Goal: Task Accomplishment & Management: Use online tool/utility

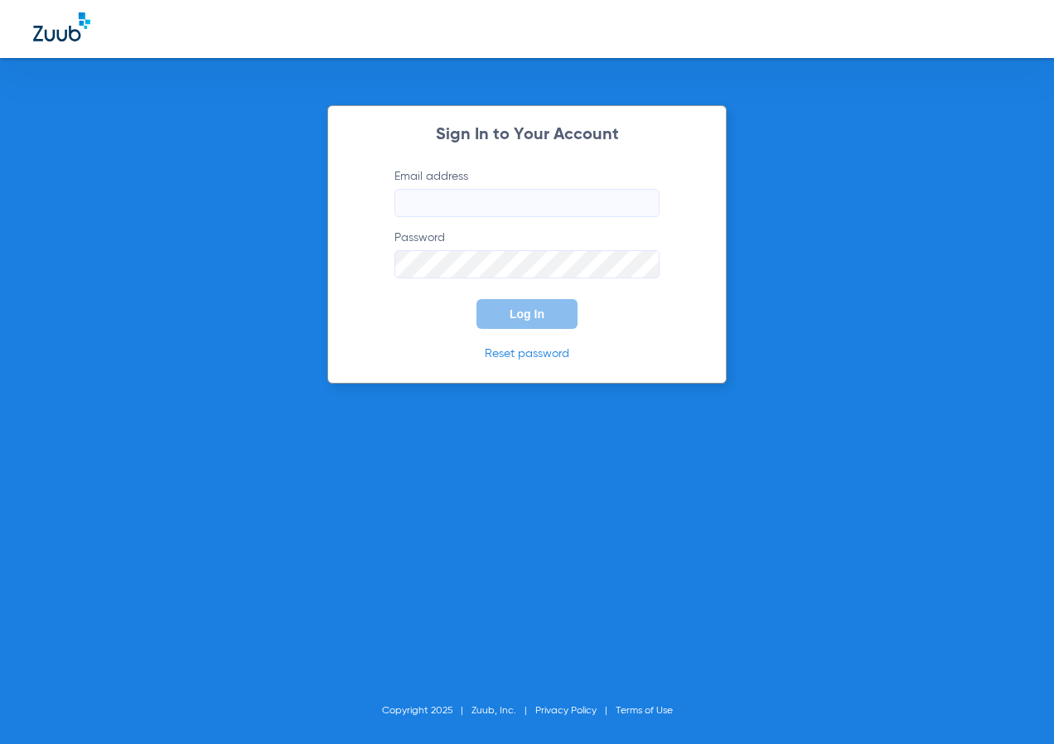
type input "[EMAIL_ADDRESS][DOMAIN_NAME]"
click at [509, 304] on button "Log In" at bounding box center [527, 314] width 101 height 30
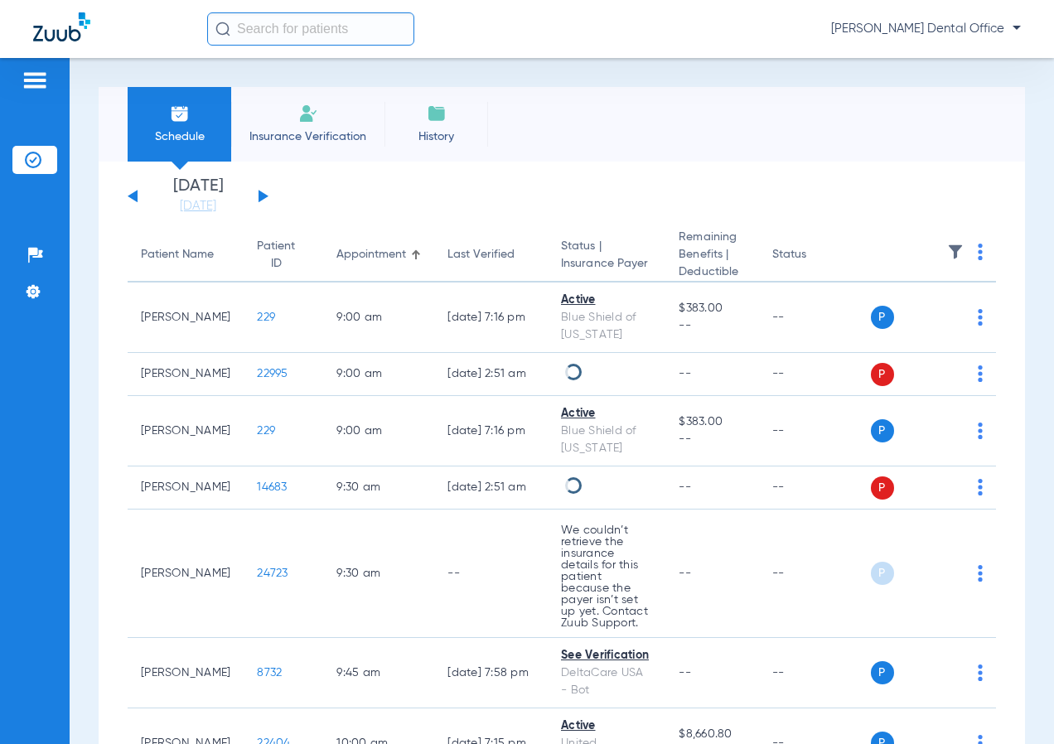
click at [287, 35] on input "text" at bounding box center [310, 28] width 207 height 33
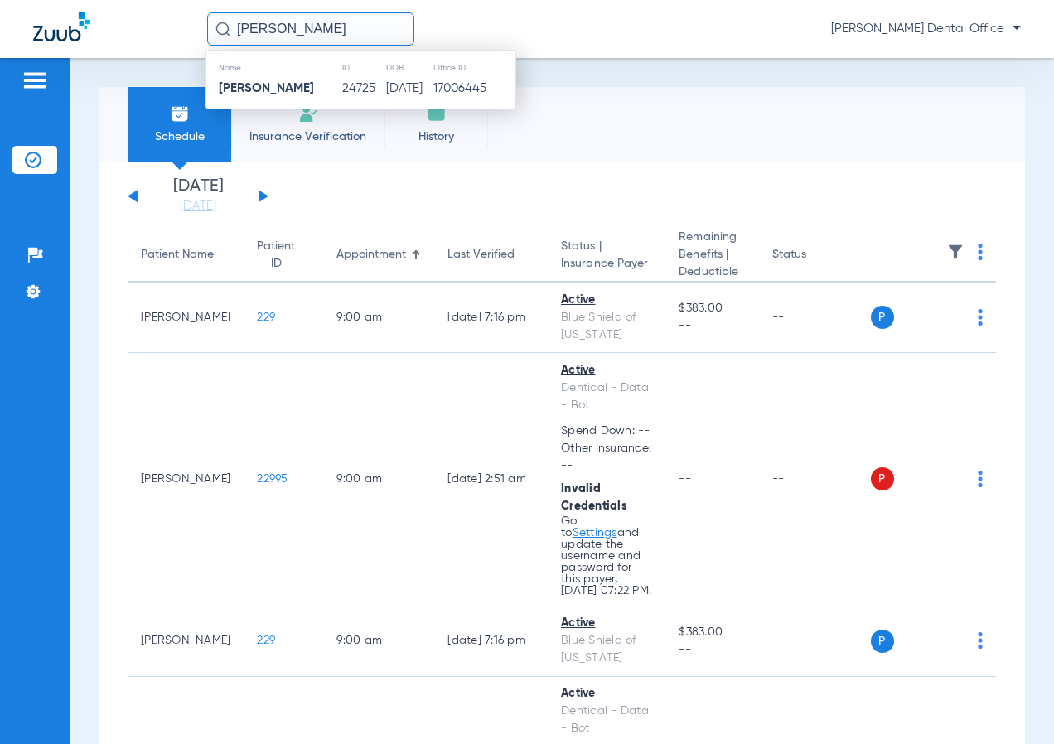
type input "[PERSON_NAME]"
click at [299, 85] on strong "[PERSON_NAME]" at bounding box center [266, 88] width 95 height 12
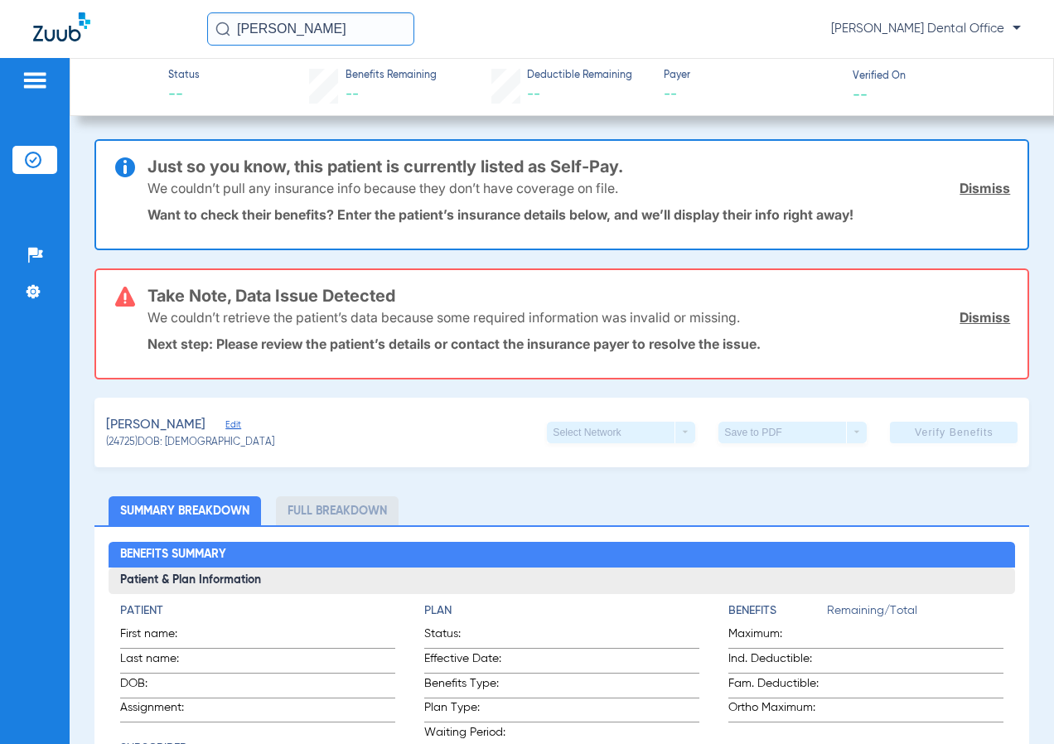
click at [960, 184] on link "Dismiss" at bounding box center [985, 188] width 51 height 17
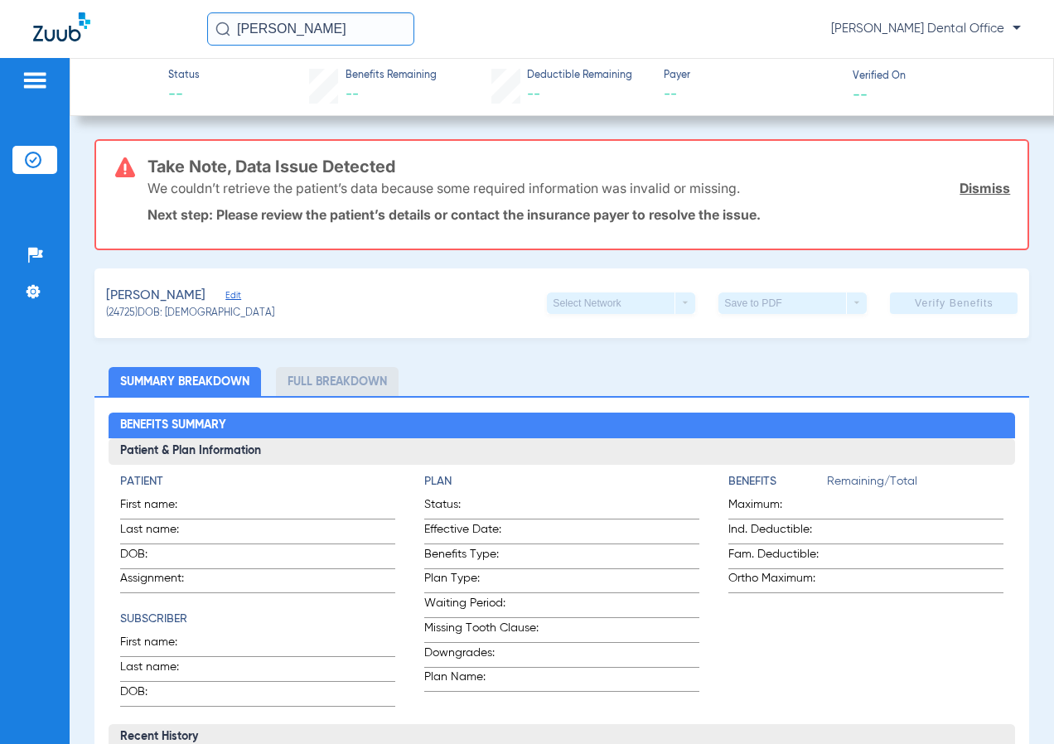
drag, startPoint x: 987, startPoint y: 185, endPoint x: 971, endPoint y: 188, distance: 16.1
click at [987, 186] on link "Dismiss" at bounding box center [985, 188] width 51 height 17
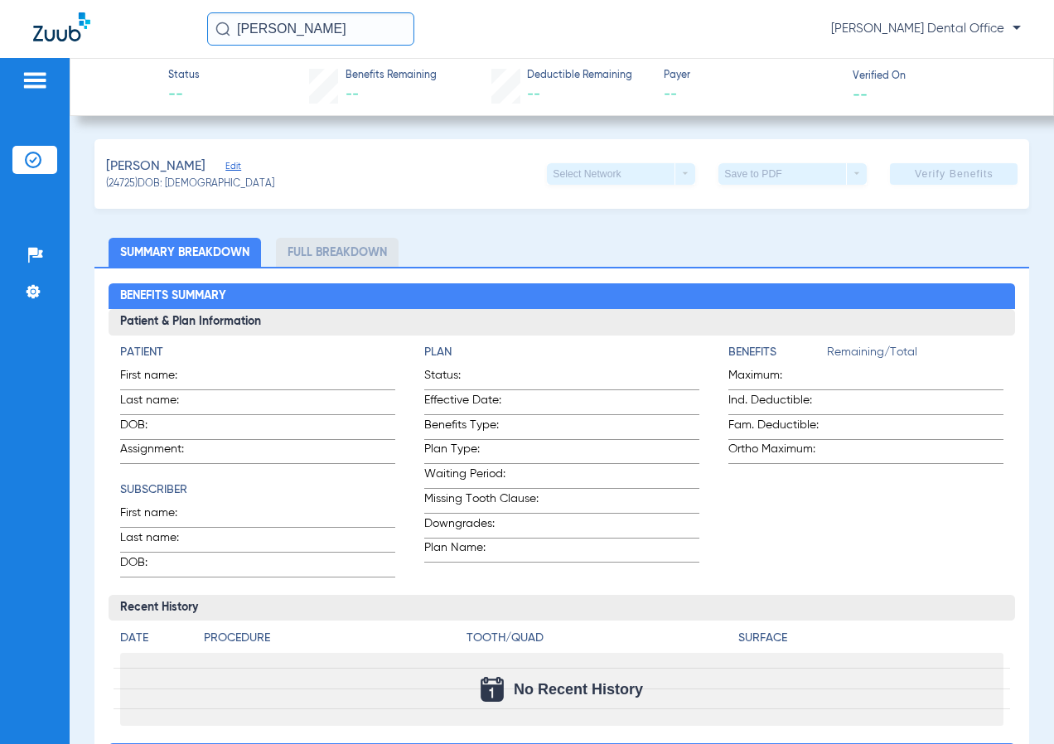
click at [238, 164] on span "Edit" at bounding box center [232, 169] width 15 height 16
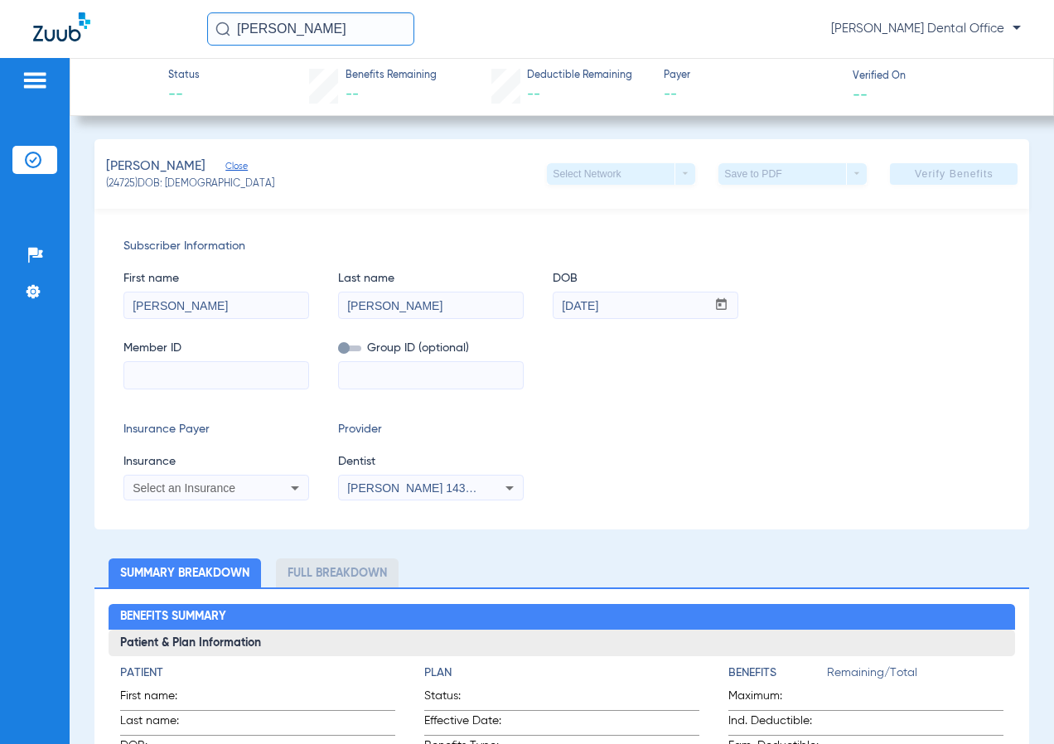
click at [163, 368] on input at bounding box center [216, 375] width 184 height 27
click at [185, 381] on input at bounding box center [216, 375] width 184 height 27
paste input "351861135"
type input "351861135"
click at [263, 481] on div "Select an Insurance" at bounding box center [216, 488] width 184 height 20
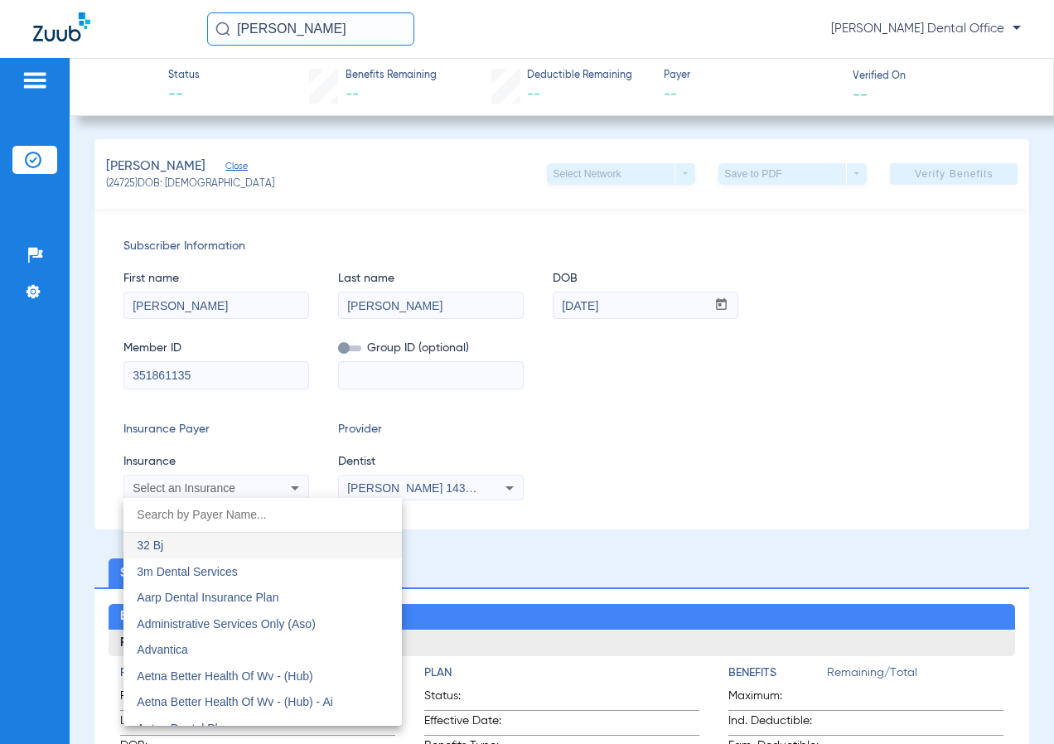
click at [177, 512] on input "dropdown search" at bounding box center [262, 515] width 278 height 34
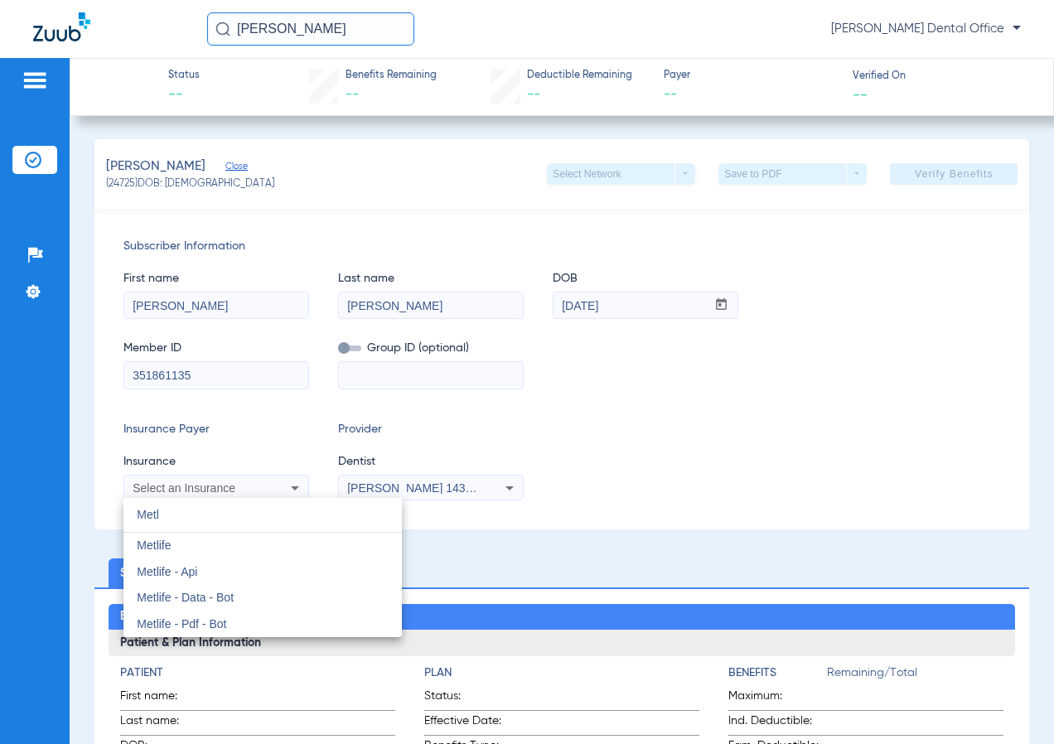
type input "Metl"
click at [200, 565] on mat-option "Metlife - Api" at bounding box center [262, 572] width 278 height 27
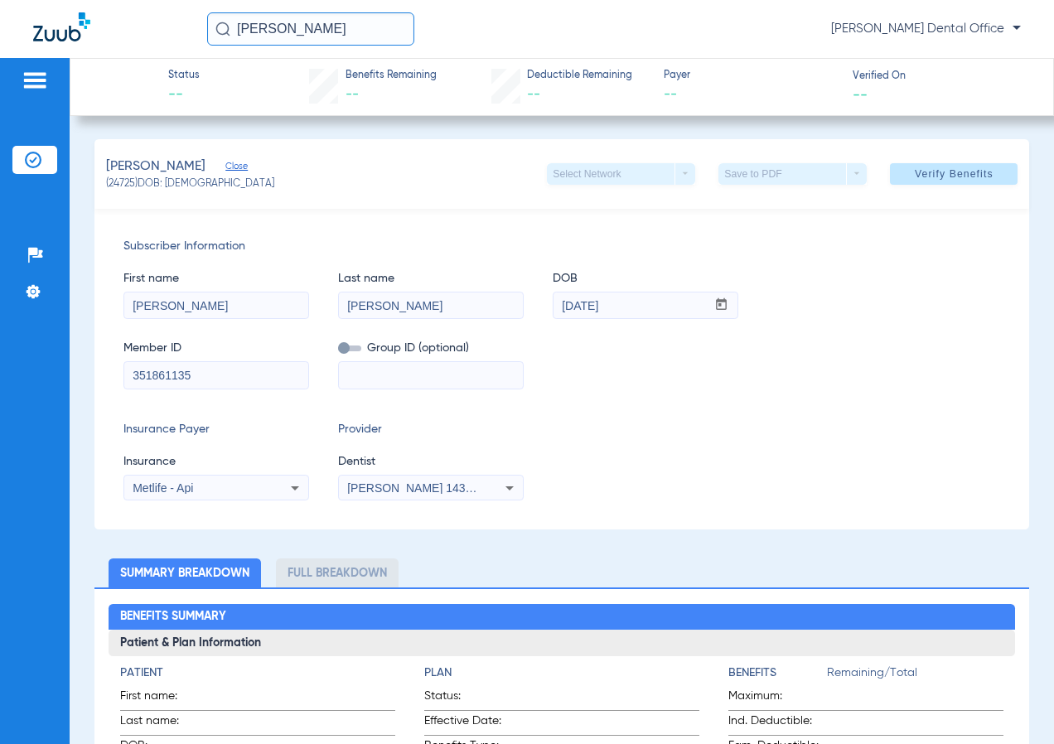
click at [361, 380] on input at bounding box center [431, 375] width 184 height 27
type input "214196"
click at [897, 172] on button "Verify Benefits" at bounding box center [954, 174] width 128 height 22
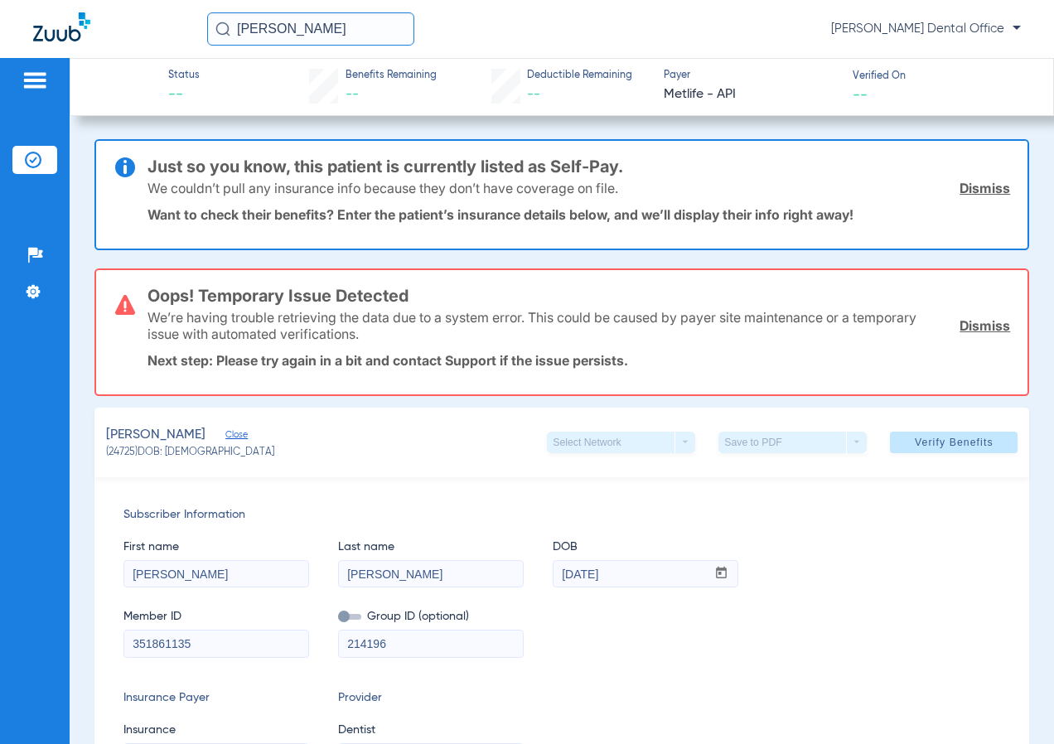
click at [944, 188] on div "We couldn’t pull any insurance info because they don’t have coverage on file. D…" at bounding box center [580, 188] width 864 height 43
click at [963, 182] on link "Dismiss" at bounding box center [985, 188] width 51 height 17
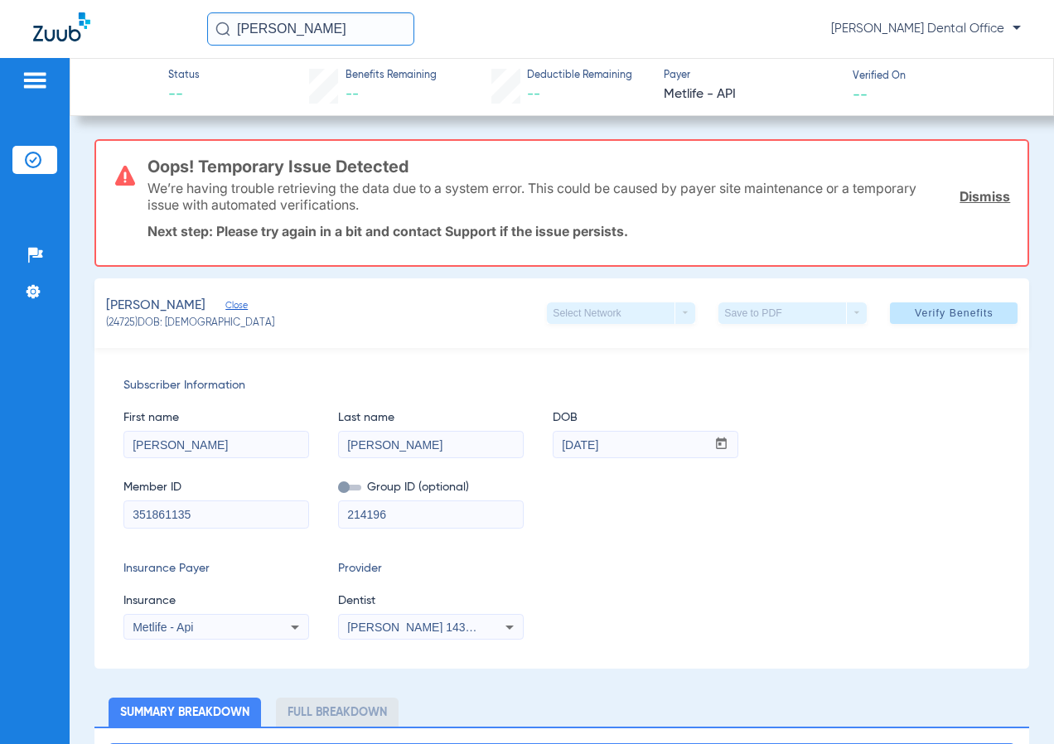
click at [973, 201] on link "Dismiss" at bounding box center [985, 196] width 51 height 17
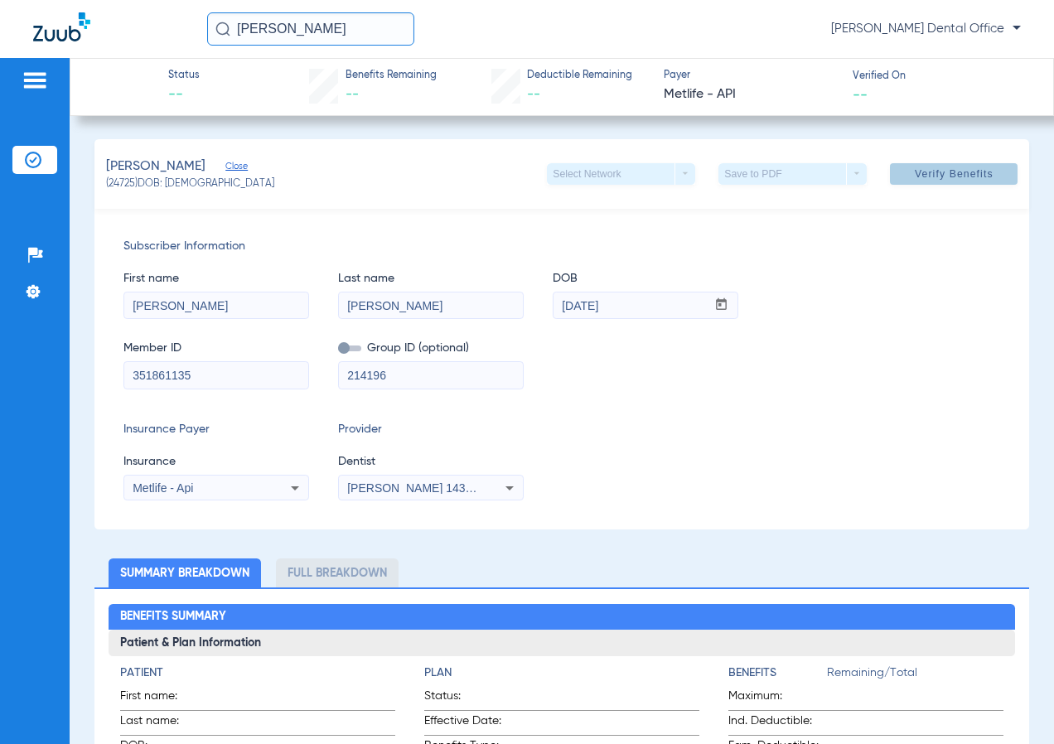
click at [900, 165] on span at bounding box center [954, 174] width 128 height 40
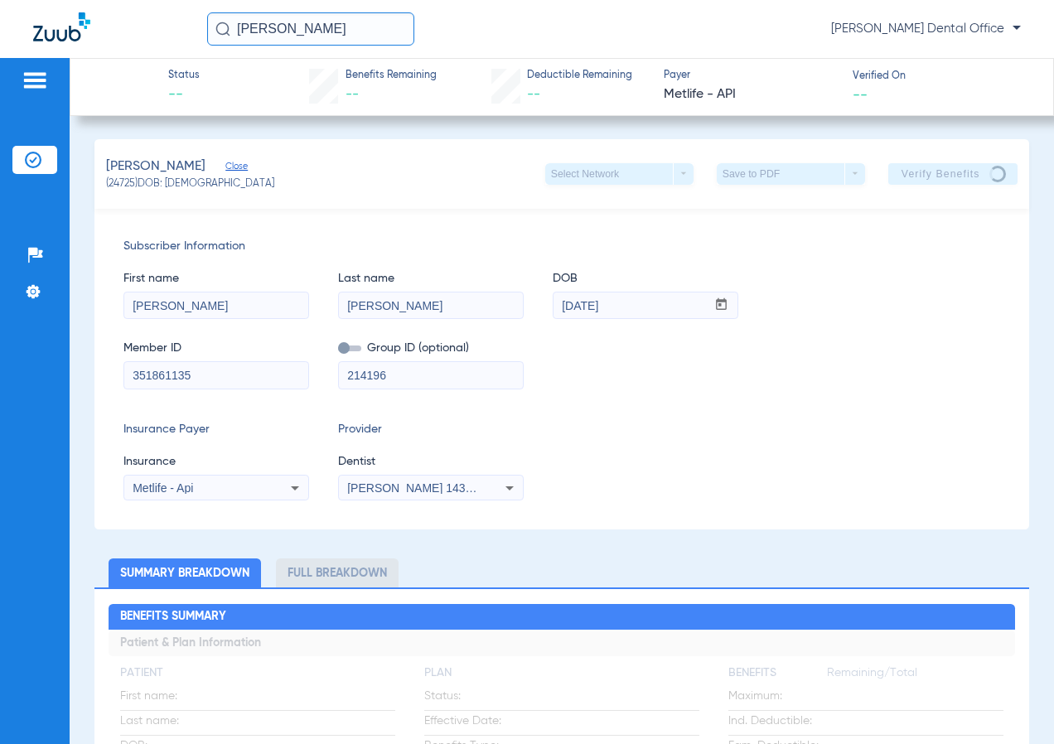
click at [391, 198] on div "[PERSON_NAME] (24725) DOB: [DEMOGRAPHIC_DATA] Select Network arrow_drop_down Sa…" at bounding box center [562, 174] width 936 height 70
click at [692, 460] on div "Insurance Payer Insurance Metlife - Api Provider Dentist [PERSON_NAME] 14373458…" at bounding box center [562, 461] width 878 height 80
click at [340, 194] on div "[PERSON_NAME] (24725) DOB: [DEMOGRAPHIC_DATA] Select Network arrow_drop_down Sa…" at bounding box center [562, 174] width 936 height 70
click at [312, 375] on div "Member ID 351861135 Group ID (optional) 214196" at bounding box center [562, 357] width 878 height 64
click at [636, 364] on div "Member ID 351861135 Group ID (optional) 214196" at bounding box center [562, 357] width 878 height 64
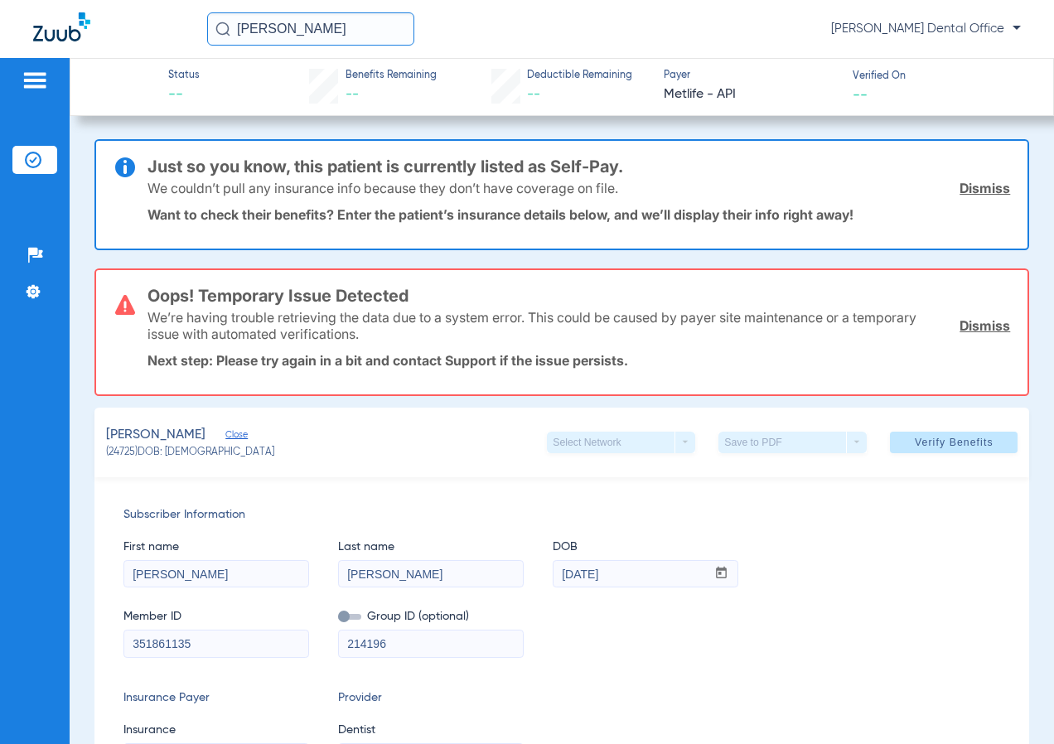
drag, startPoint x: 955, startPoint y: 324, endPoint x: 964, endPoint y: 281, distance: 44.0
click at [960, 324] on link "Dismiss" at bounding box center [985, 325] width 51 height 17
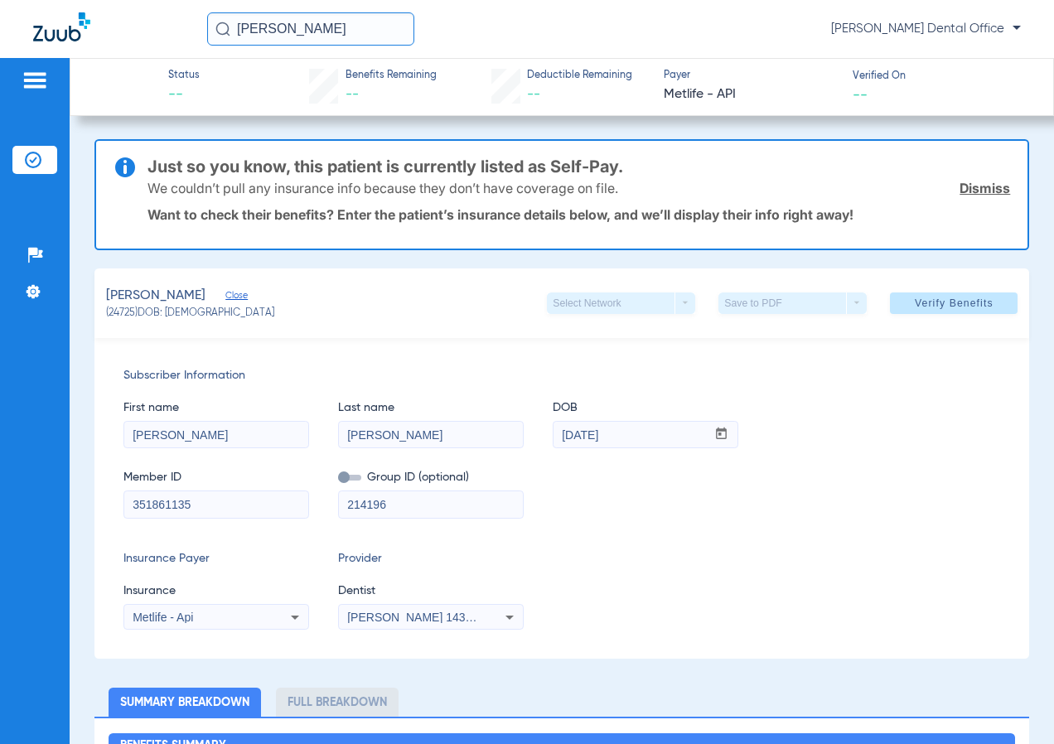
click at [968, 194] on link "Dismiss" at bounding box center [985, 188] width 51 height 17
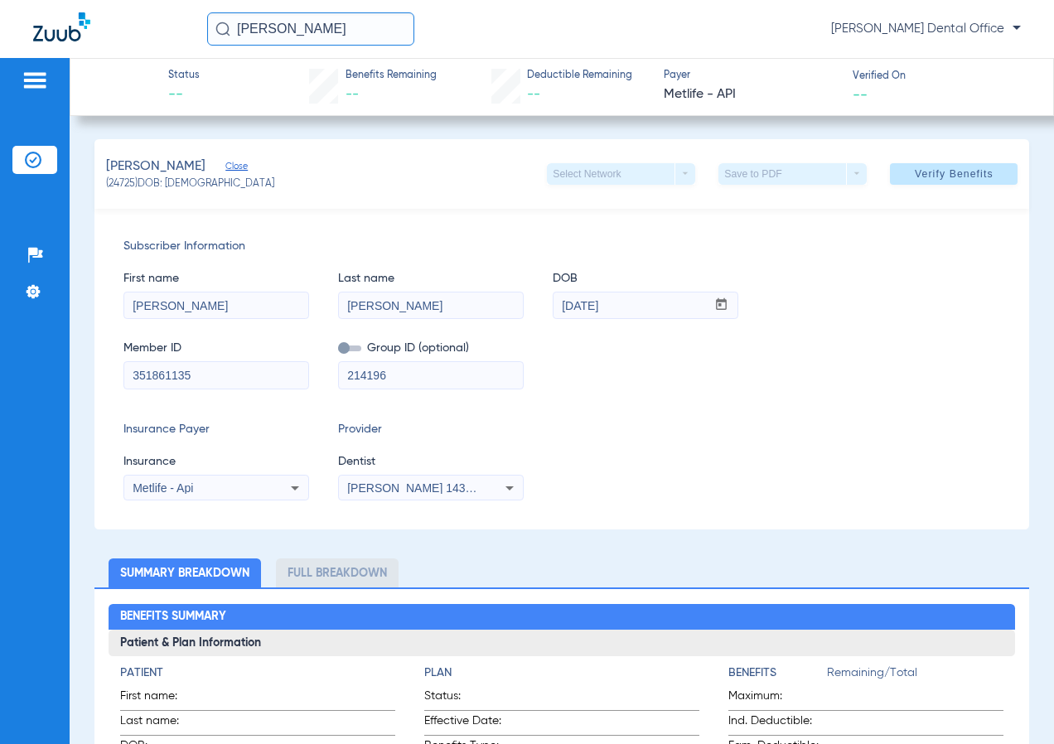
click at [673, 450] on div "Insurance Payer Insurance Metlife - Api Provider Dentist [PERSON_NAME] 14373458…" at bounding box center [562, 461] width 878 height 80
drag, startPoint x: 206, startPoint y: 385, endPoint x: -97, endPoint y: 399, distance: 303.6
click at [0, 399] on html "[PERSON_NAME] [PERSON_NAME] Dental Office Patients Insurance Verification Setup…" at bounding box center [527, 372] width 1054 height 744
click at [220, 371] on input "351861135" at bounding box center [216, 375] width 184 height 27
drag, startPoint x: 220, startPoint y: 371, endPoint x: 1, endPoint y: 382, distance: 219.1
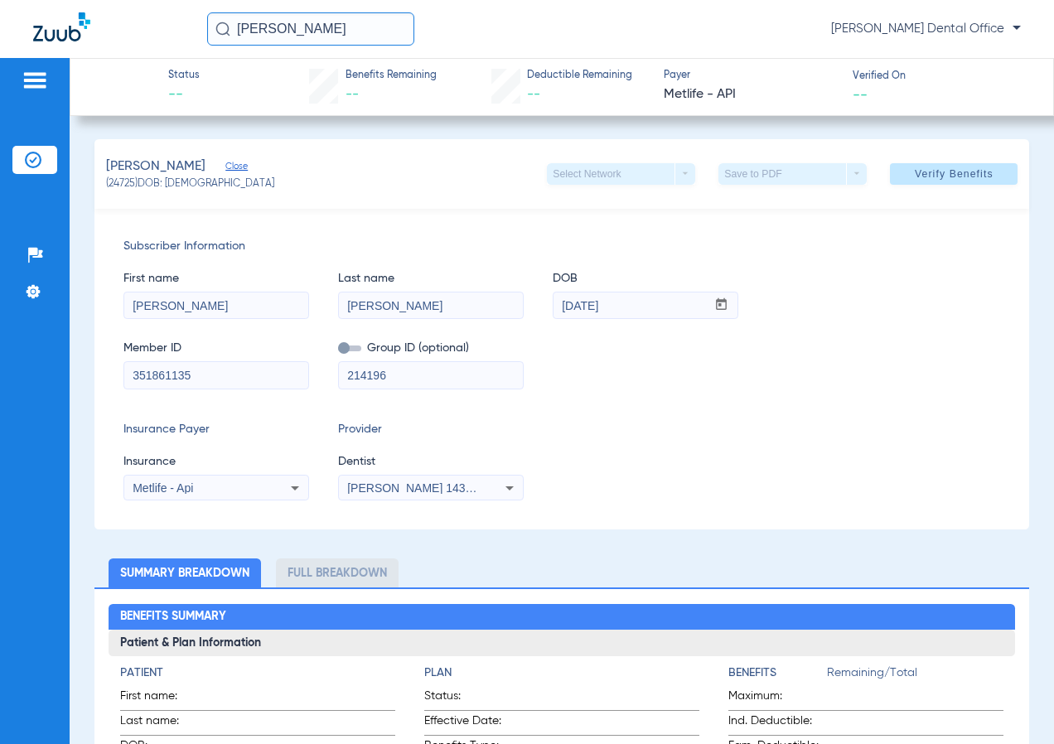
click at [1, 382] on div "Patients Insurance Verification Setup Help Center Settings Status -- Benefits R…" at bounding box center [527, 430] width 1054 height 744
paste input "51498327"
type input "514983275"
click at [915, 179] on span "Verify Benefits" at bounding box center [954, 173] width 79 height 13
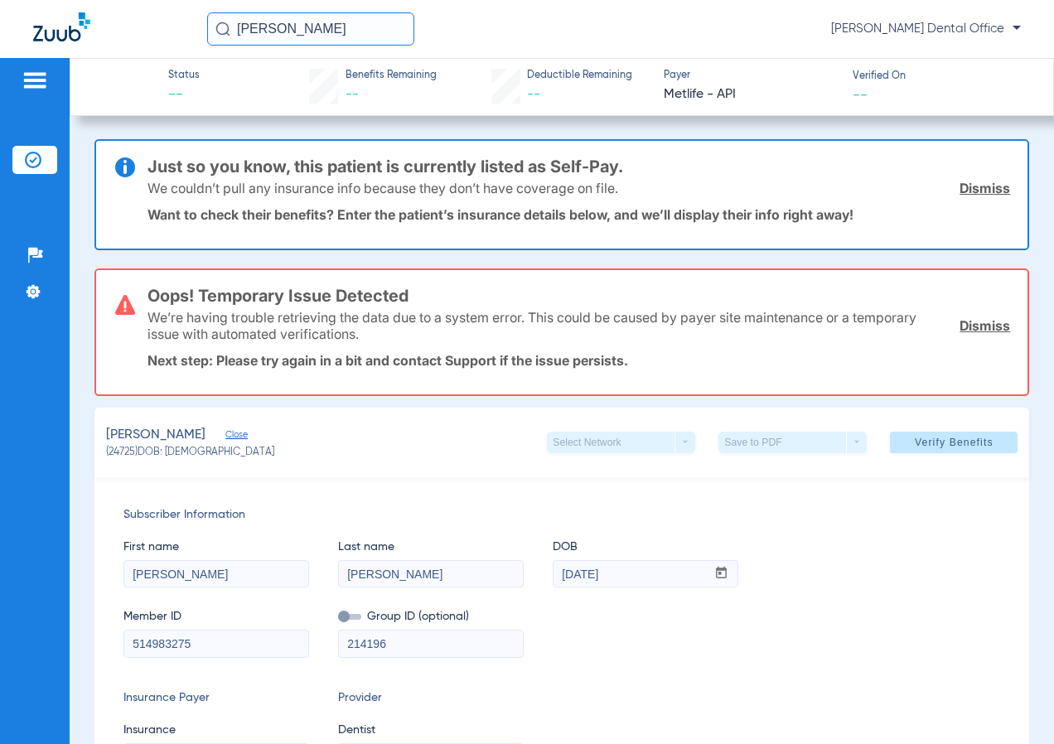
drag, startPoint x: 971, startPoint y: 188, endPoint x: 948, endPoint y: 212, distance: 33.4
click at [971, 188] on link "Dismiss" at bounding box center [985, 188] width 51 height 17
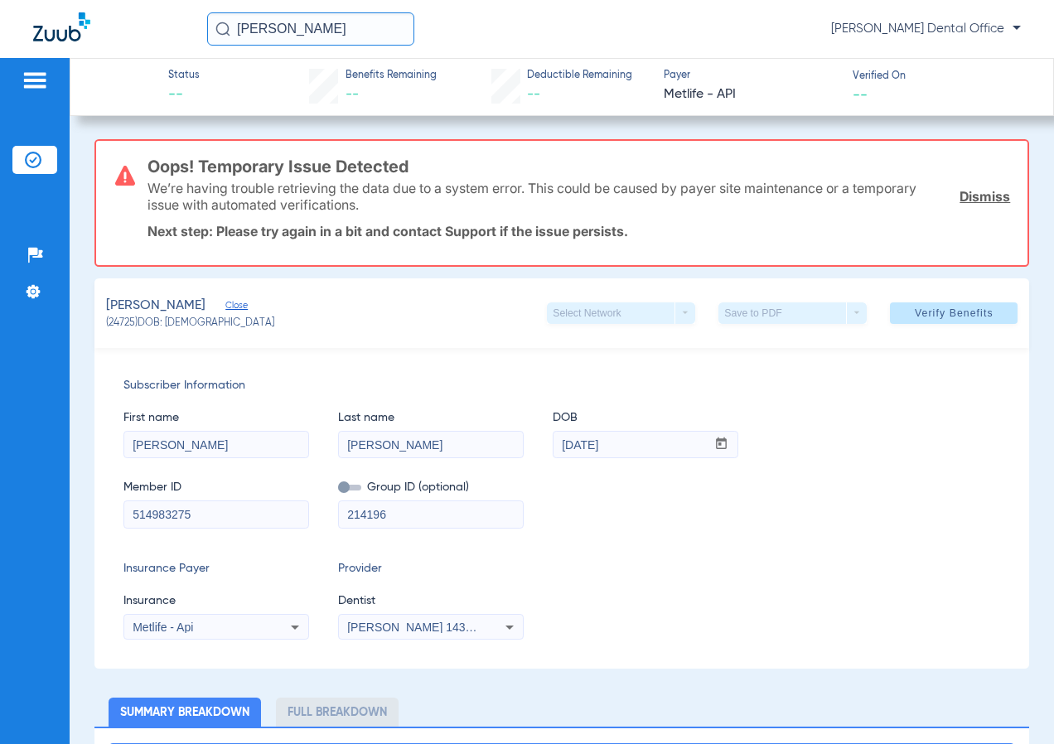
click at [961, 189] on link "Dismiss" at bounding box center [985, 196] width 51 height 17
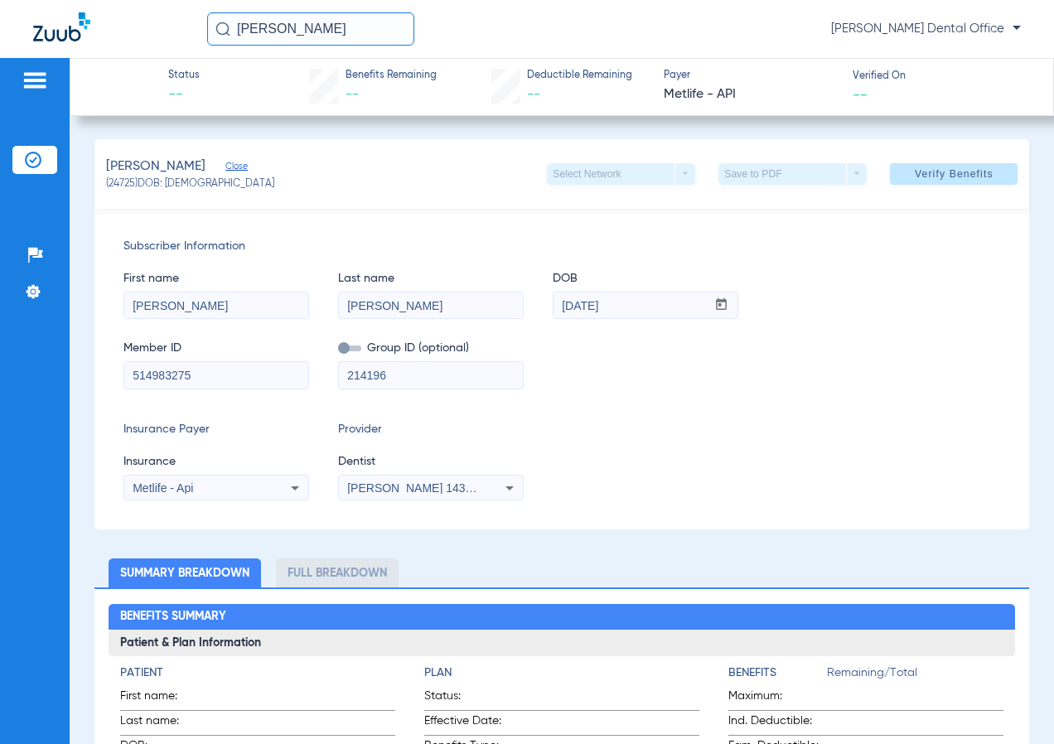
drag, startPoint x: 403, startPoint y: 380, endPoint x: 332, endPoint y: 375, distance: 70.7
click at [332, 375] on div "Member ID 514983275 Group ID (optional) 214196" at bounding box center [562, 357] width 878 height 64
click at [892, 175] on span at bounding box center [954, 174] width 128 height 40
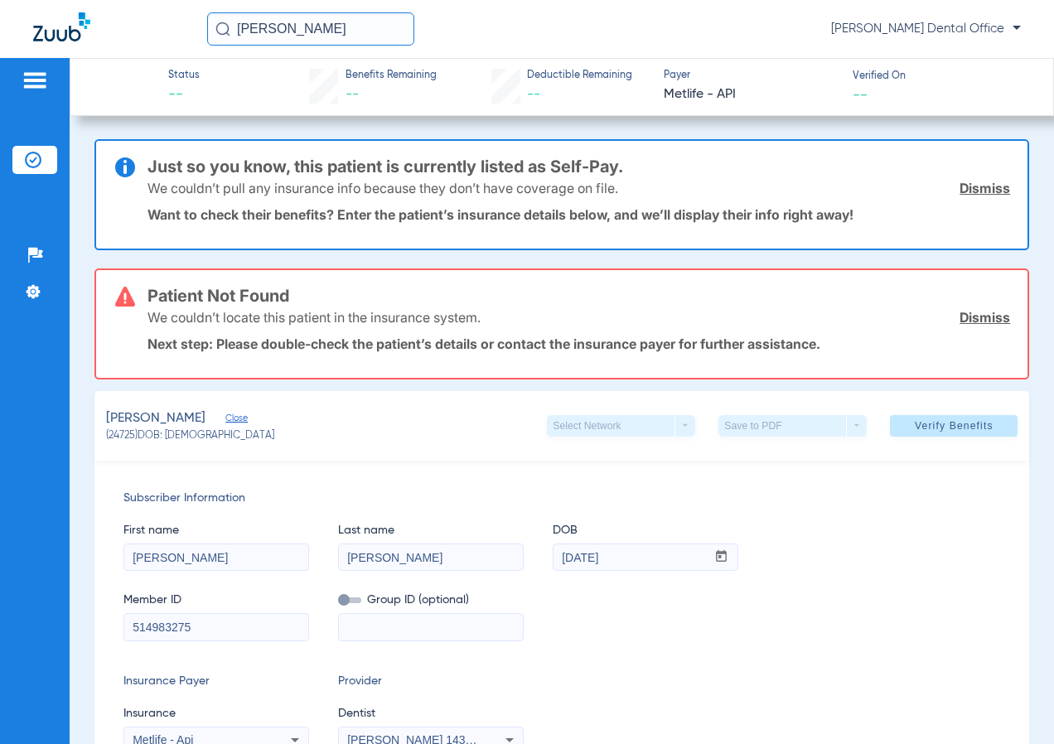
click at [960, 186] on link "Dismiss" at bounding box center [985, 188] width 51 height 17
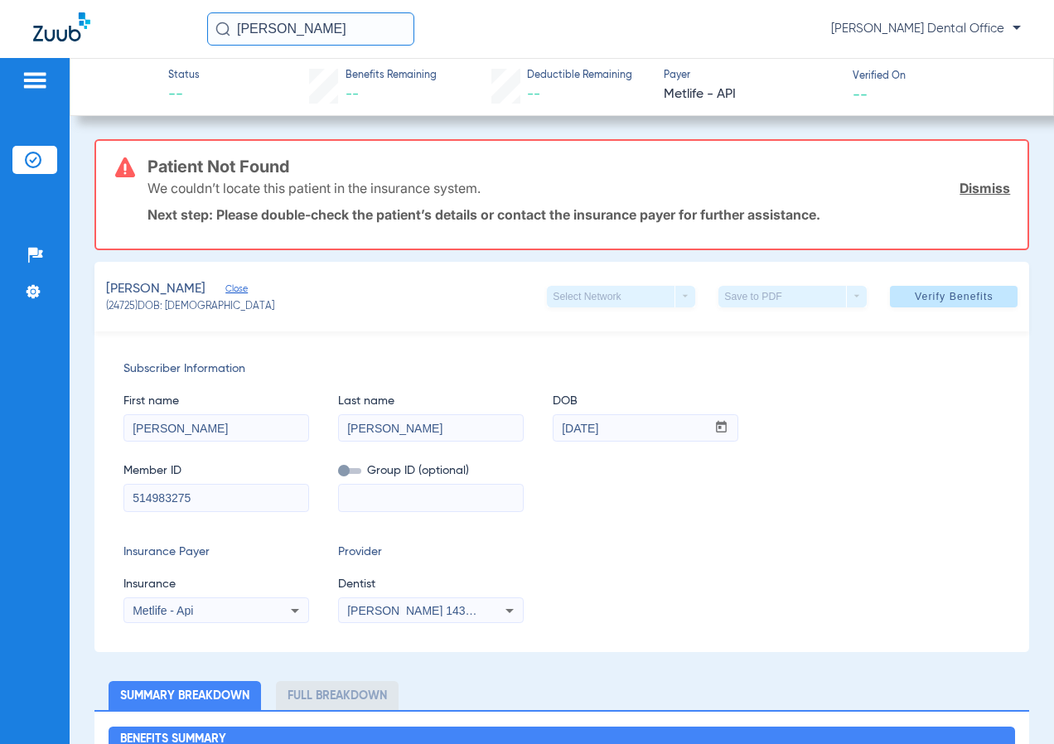
click at [974, 181] on link "Dismiss" at bounding box center [985, 188] width 51 height 17
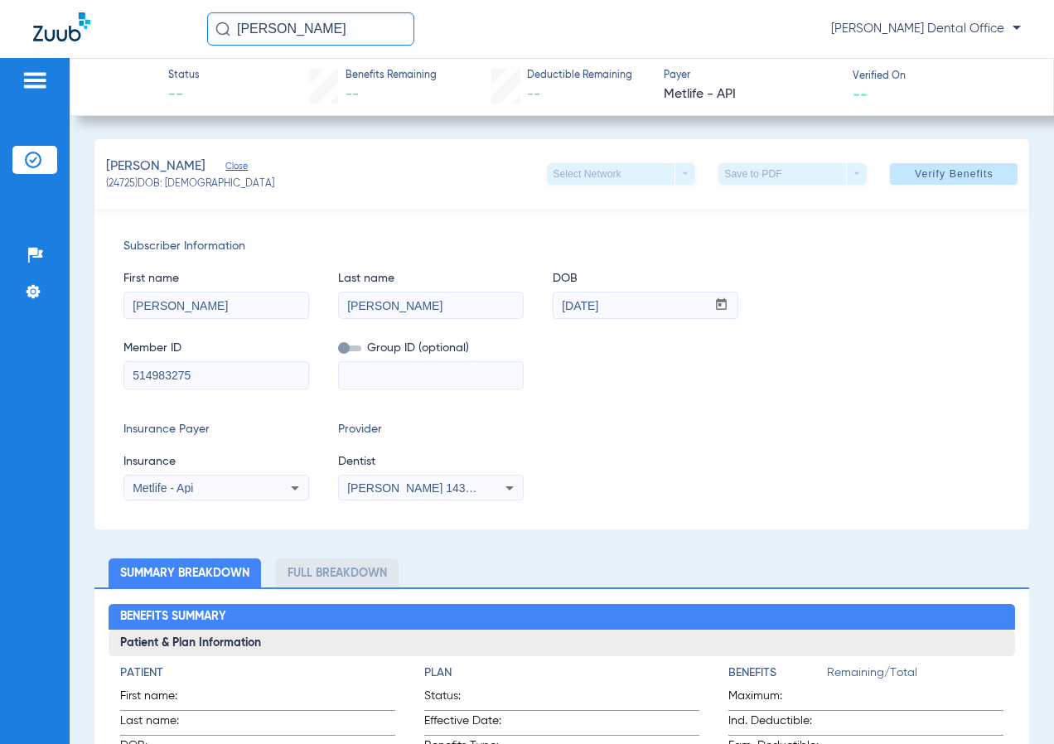
drag, startPoint x: 911, startPoint y: 172, endPoint x: 901, endPoint y: 171, distance: 10.0
click at [915, 172] on span "Verify Benefits" at bounding box center [954, 173] width 79 height 13
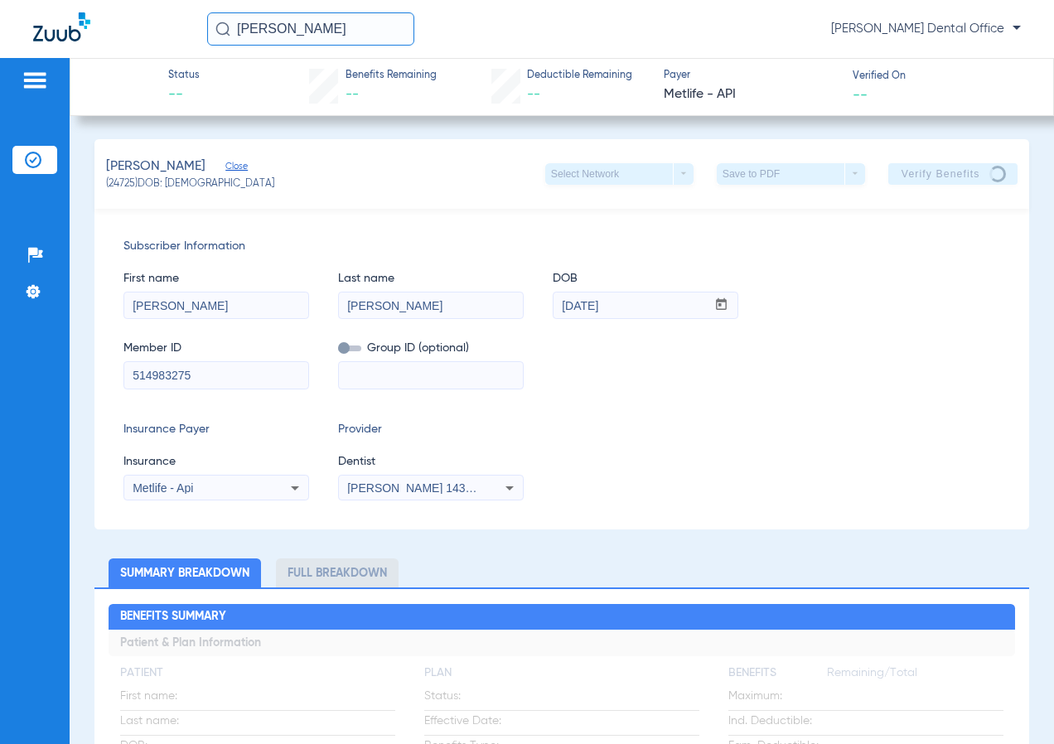
click at [258, 486] on div "Metlife - Api" at bounding box center [199, 488] width 133 height 12
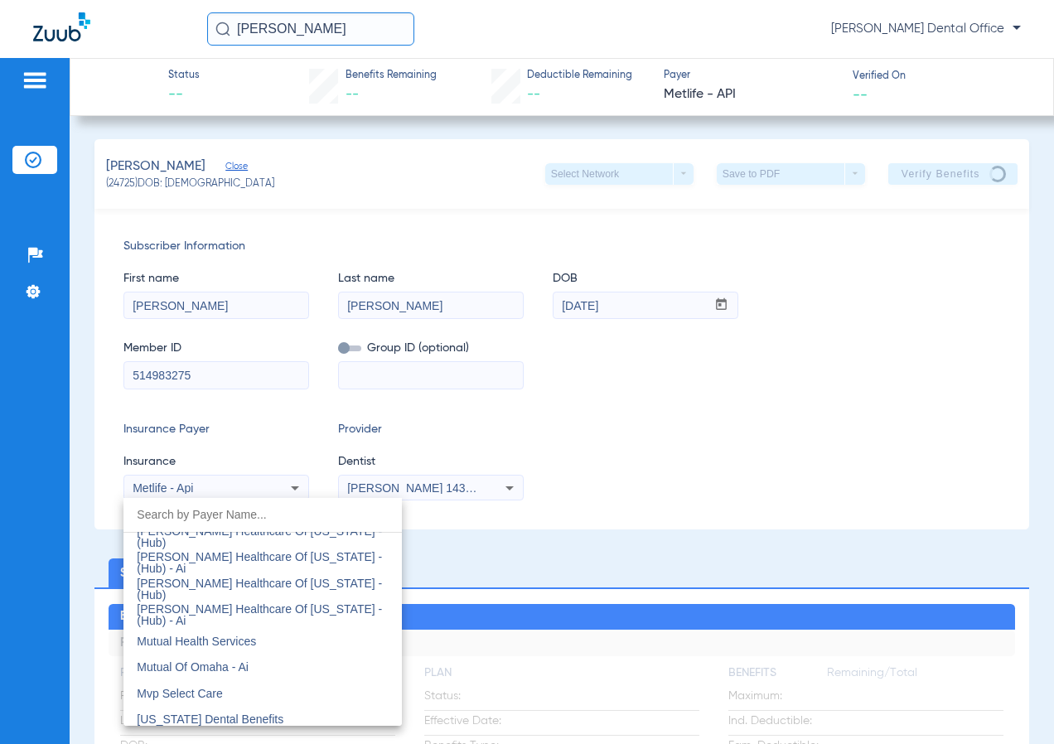
scroll to position [8275, 0]
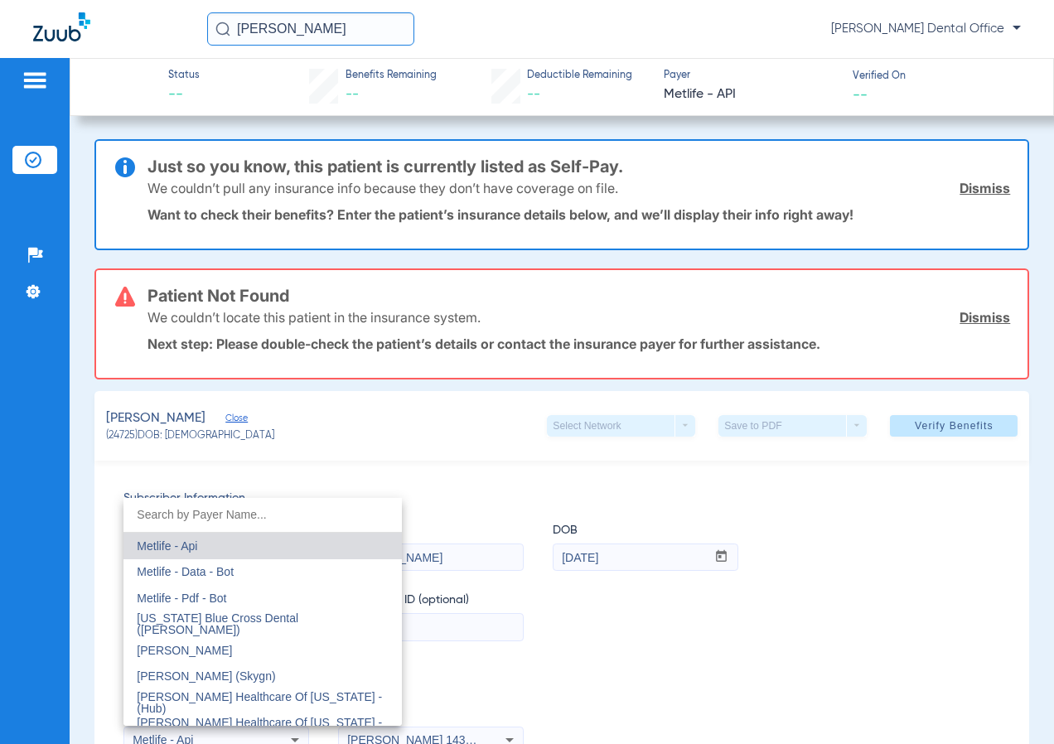
click at [931, 497] on div at bounding box center [527, 372] width 1054 height 744
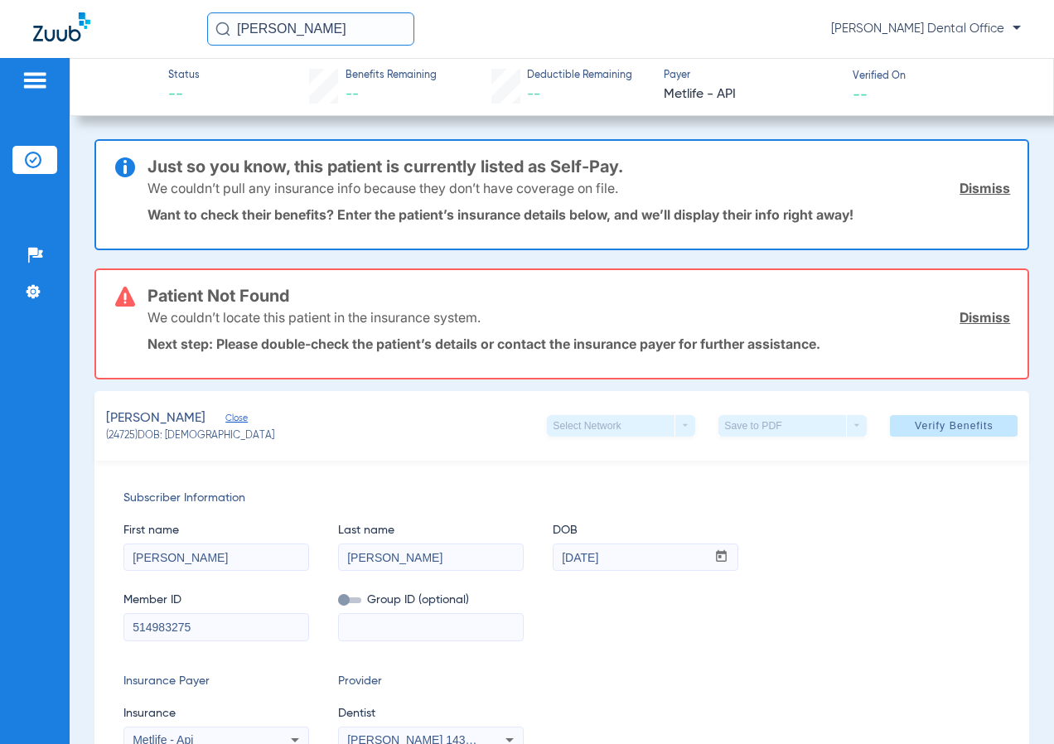
click at [960, 194] on link "Dismiss" at bounding box center [985, 188] width 51 height 17
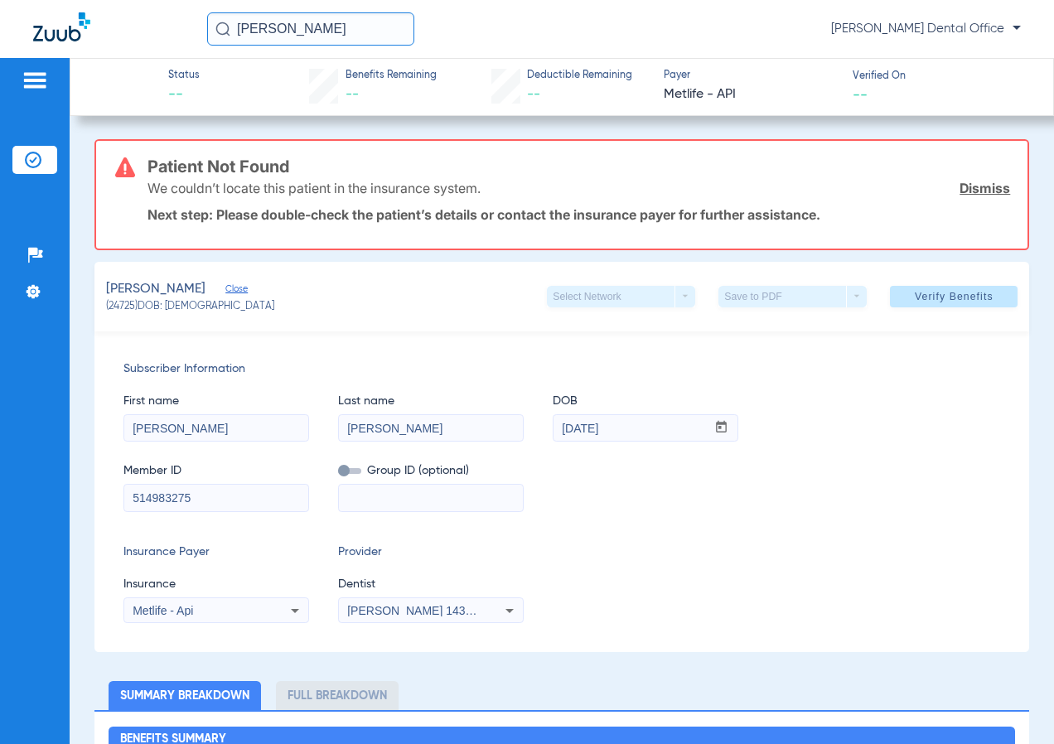
click at [960, 192] on link "Dismiss" at bounding box center [985, 188] width 51 height 17
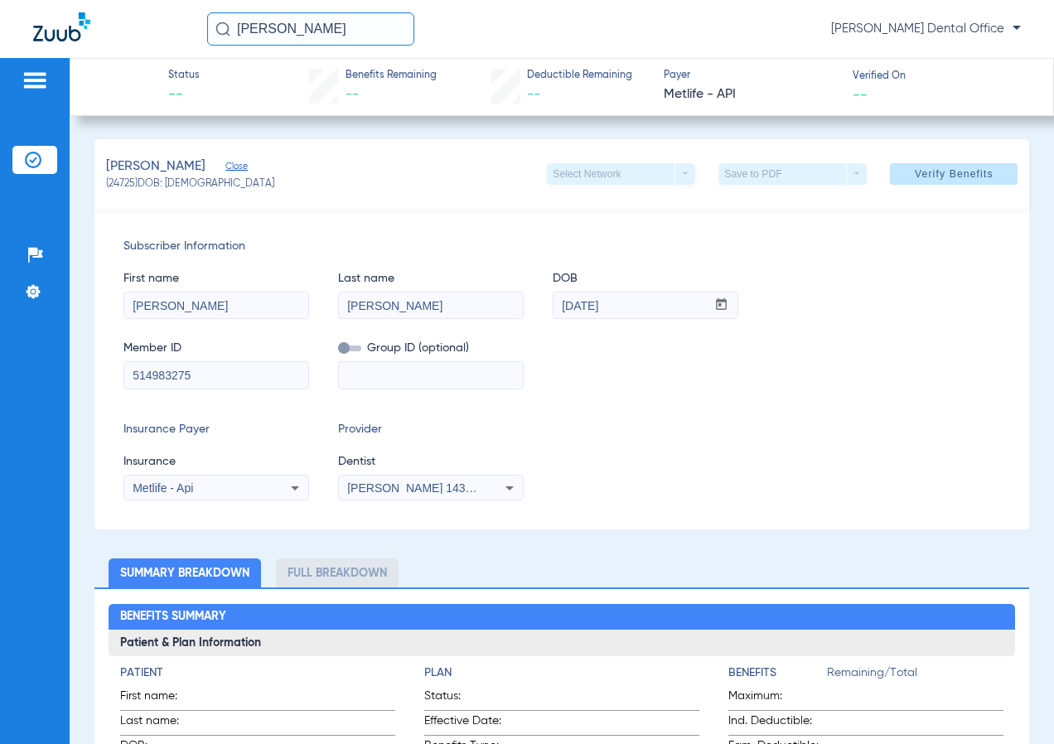
drag, startPoint x: 358, startPoint y: 31, endPoint x: 390, endPoint y: 49, distance: 36.0
click at [351, 41] on input "[PERSON_NAME]" at bounding box center [310, 28] width 207 height 33
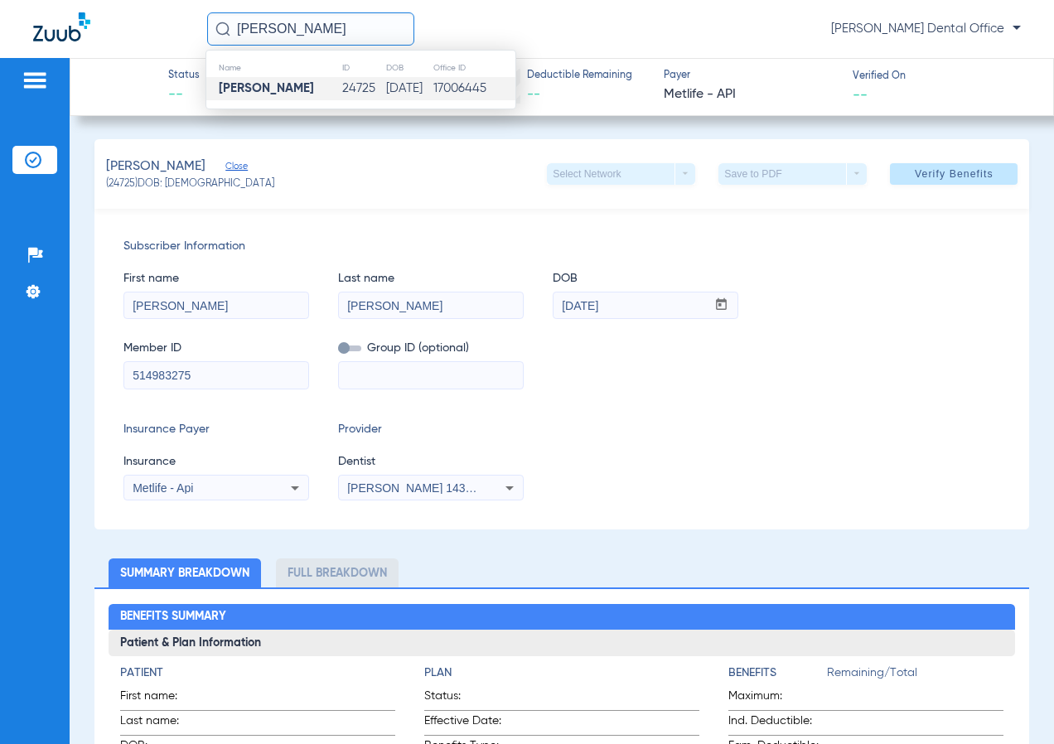
click at [941, 168] on span "Verify Benefits" at bounding box center [954, 173] width 79 height 13
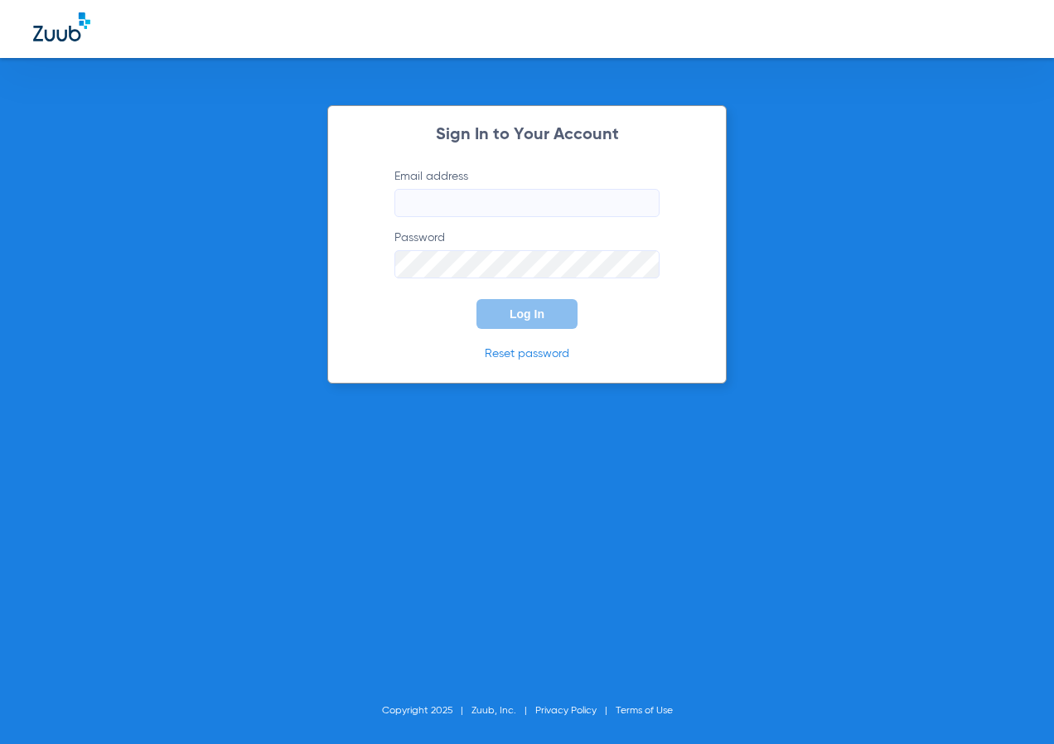
type input "[EMAIL_ADDRESS][DOMAIN_NAME]"
drag, startPoint x: 507, startPoint y: 322, endPoint x: 472, endPoint y: 309, distance: 37.0
click at [509, 322] on button "Log In" at bounding box center [527, 314] width 101 height 30
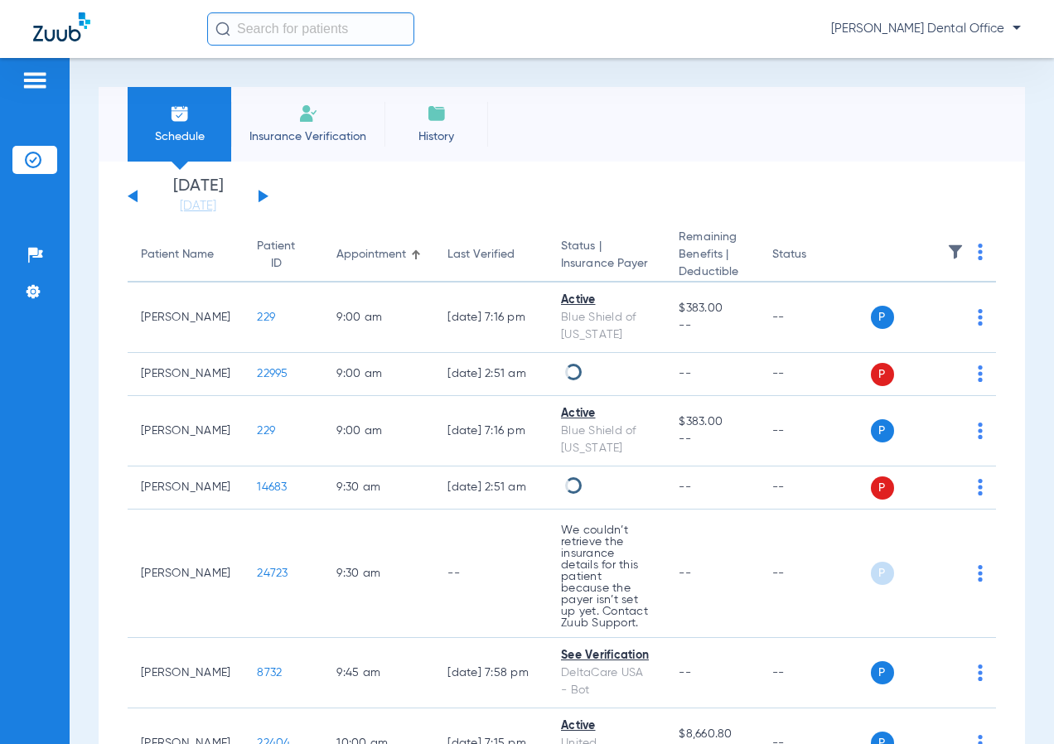
click at [273, 28] on input "text" at bounding box center [310, 28] width 207 height 33
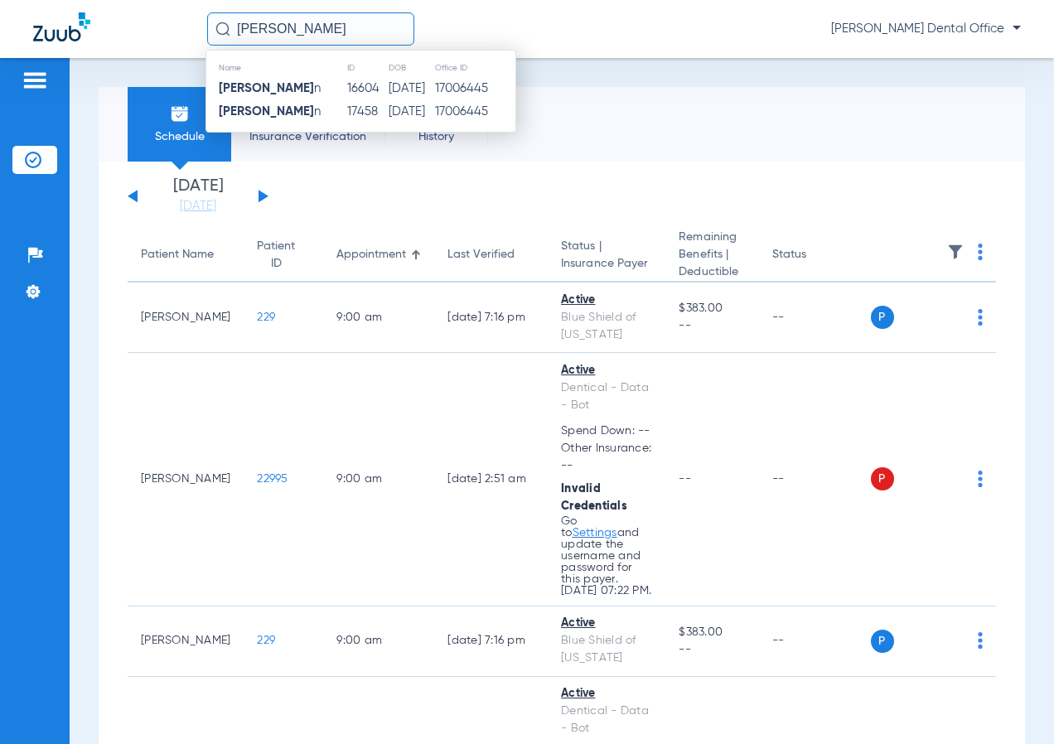
type input "[PERSON_NAME]"
click at [291, 95] on td "[PERSON_NAME] n" at bounding box center [276, 88] width 140 height 23
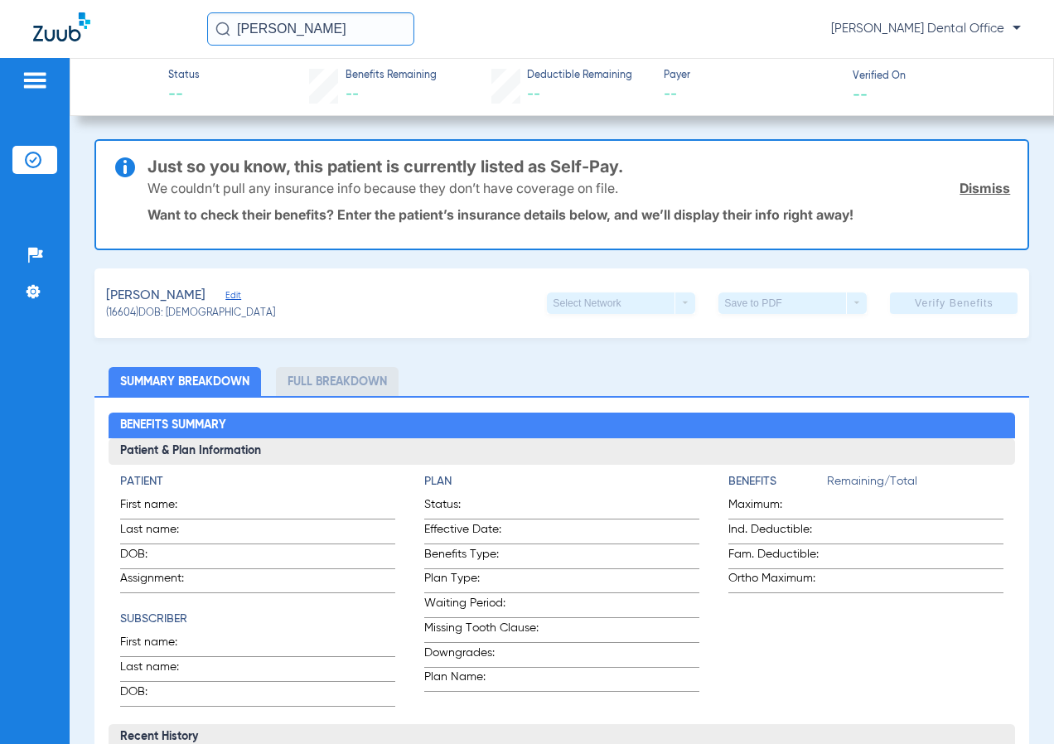
click at [337, 33] on input "[PERSON_NAME]" at bounding box center [310, 28] width 207 height 33
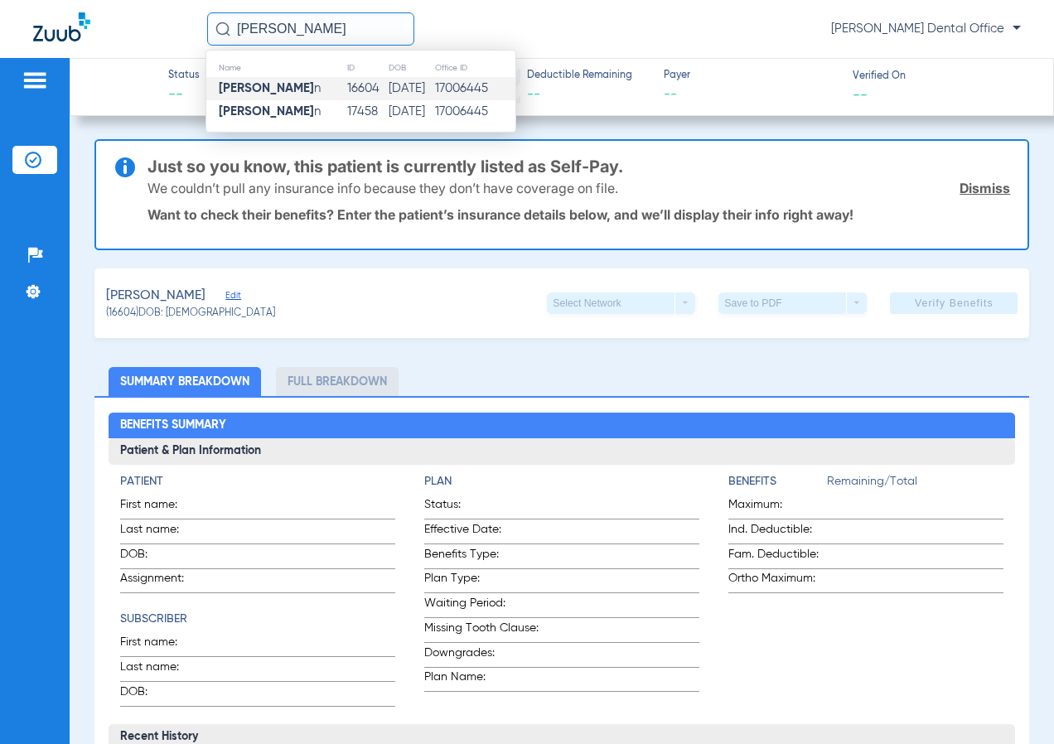
click at [302, 109] on td "[PERSON_NAME] n" at bounding box center [276, 111] width 140 height 23
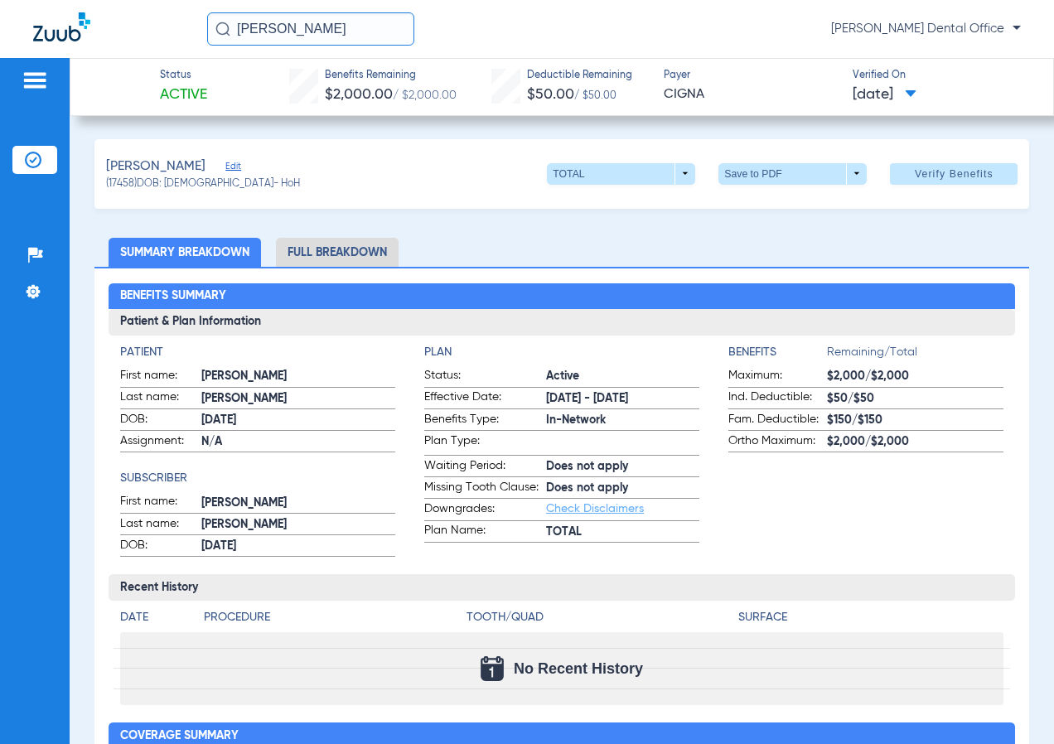
click at [920, 181] on span at bounding box center [954, 174] width 128 height 40
